Goal: Book appointment/travel/reservation

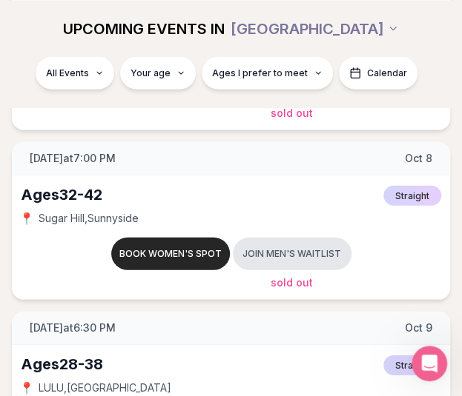
scroll to position [519, 0]
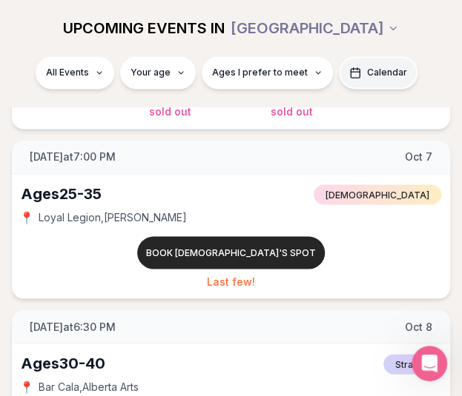
click at [382, 73] on span "Calendar" at bounding box center [387, 73] width 40 height 12
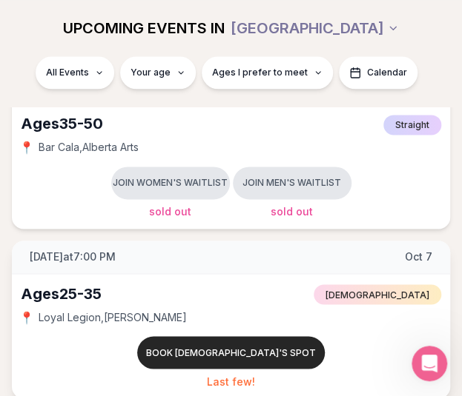
scroll to position [296, 0]
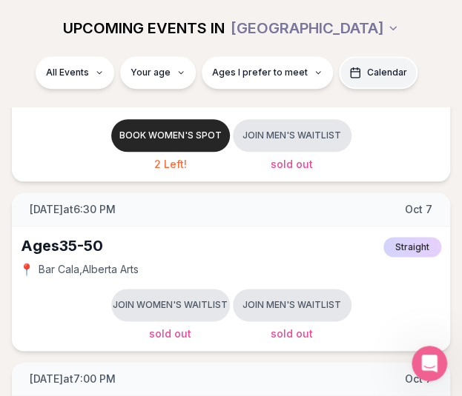
click at [368, 63] on button "Calendar" at bounding box center [378, 72] width 79 height 33
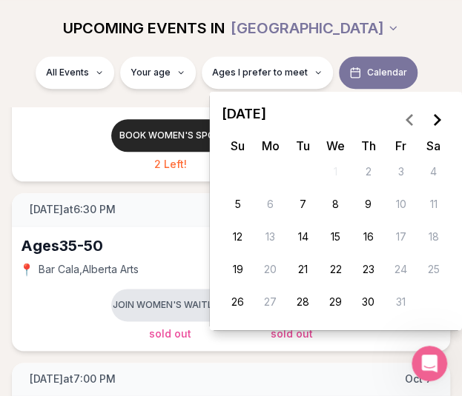
click at [368, 170] on button "2" at bounding box center [368, 172] width 24 height 24
click at [408, 125] on icon "Go to the Previous Month" at bounding box center [410, 120] width 18 height 18
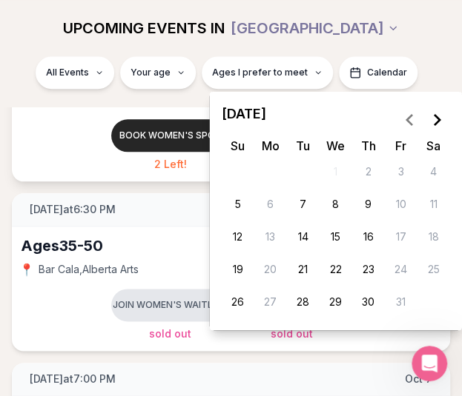
click at [99, 138] on div "Book women's spot 2 Left! Join men's waitlist Sold Out" at bounding box center [231, 145] width 420 height 53
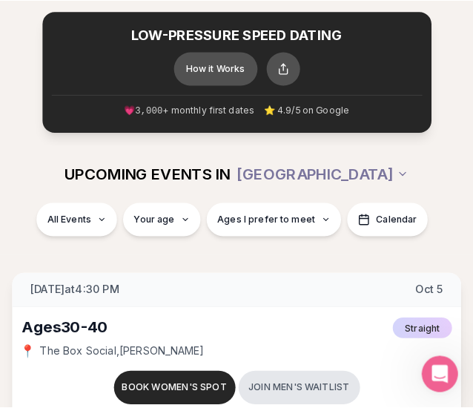
scroll to position [0, 0]
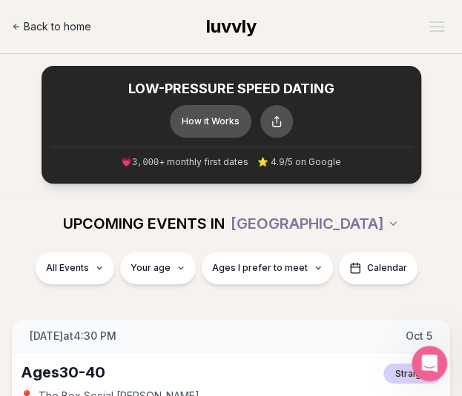
click at [50, 27] on span "Back to home" at bounding box center [57, 26] width 67 height 15
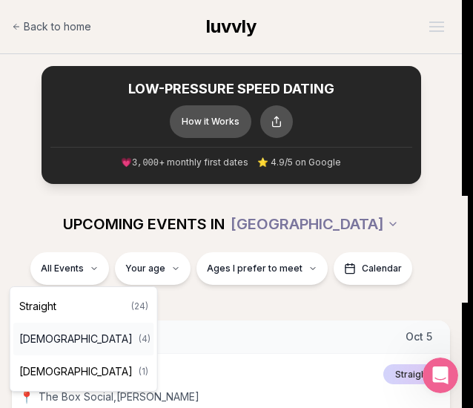
click at [76, 343] on span "[DEMOGRAPHIC_DATA]" at bounding box center [75, 338] width 113 height 15
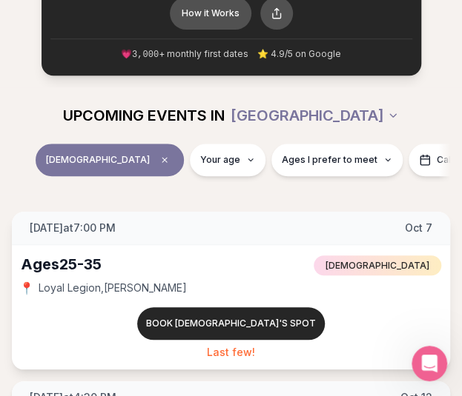
scroll to position [148, 0]
